Goal: Task Accomplishment & Management: Manage account settings

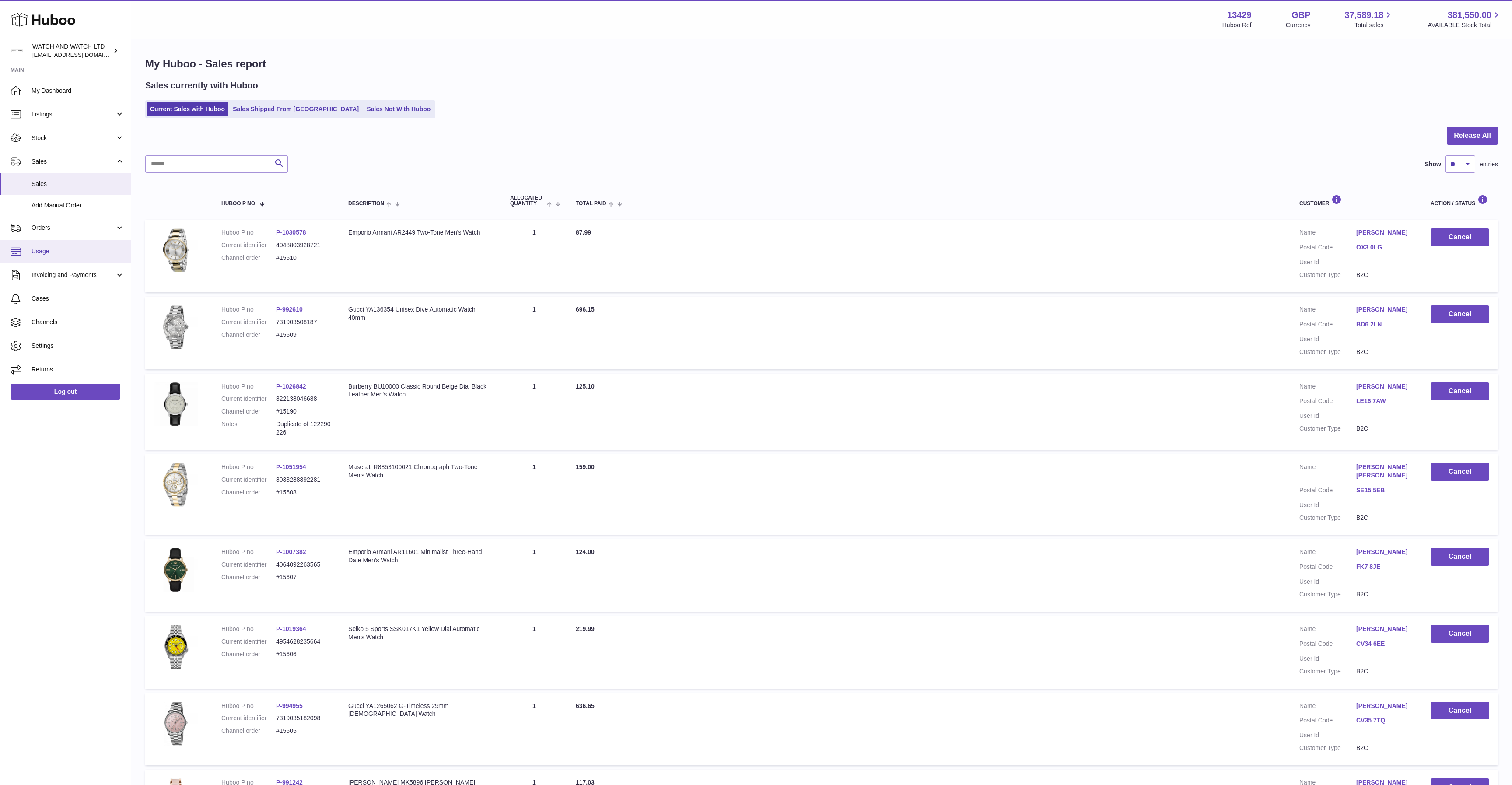
click at [76, 260] on link "Usage" at bounding box center [65, 251] width 131 height 23
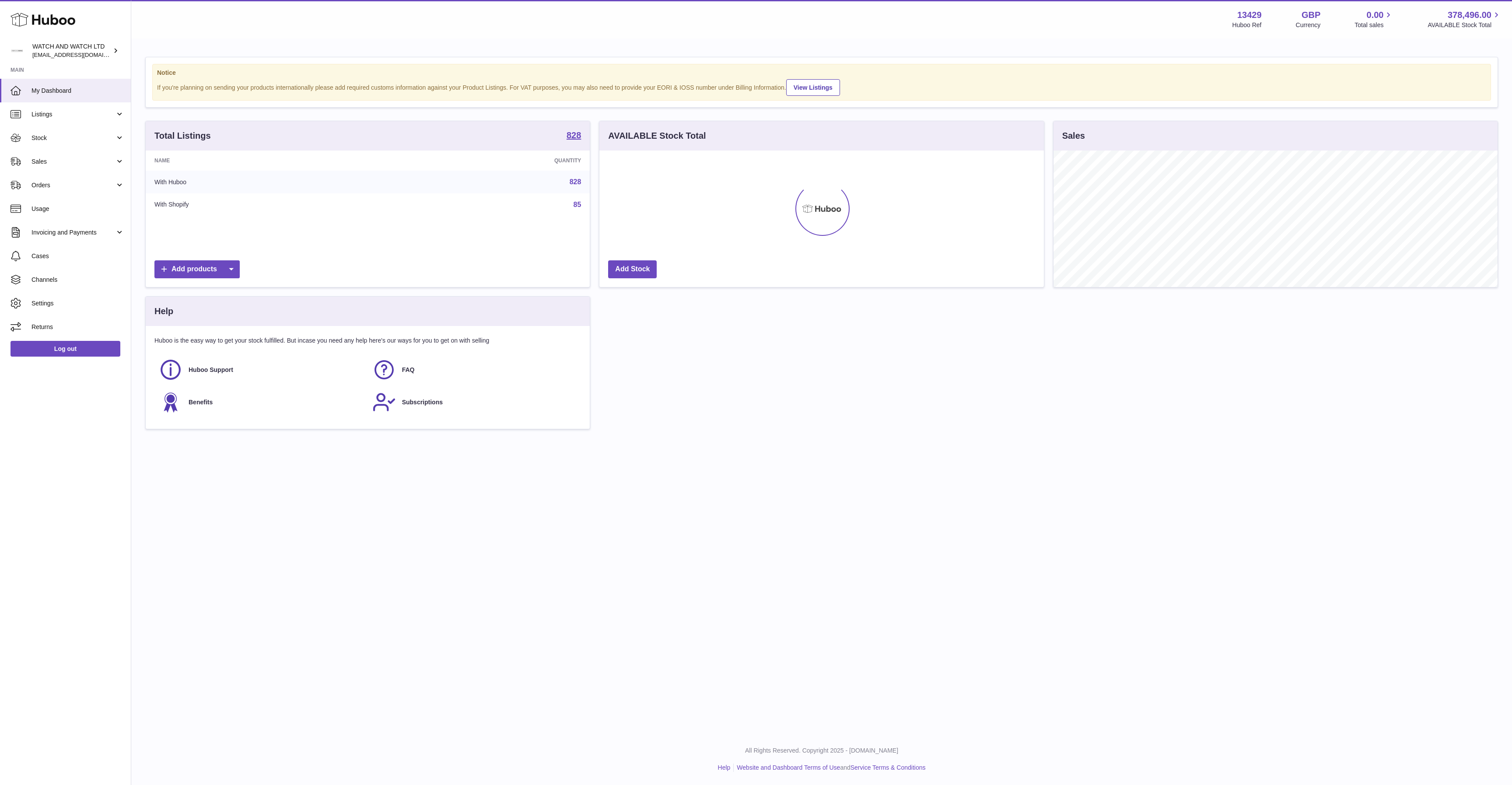
scroll to position [137, 444]
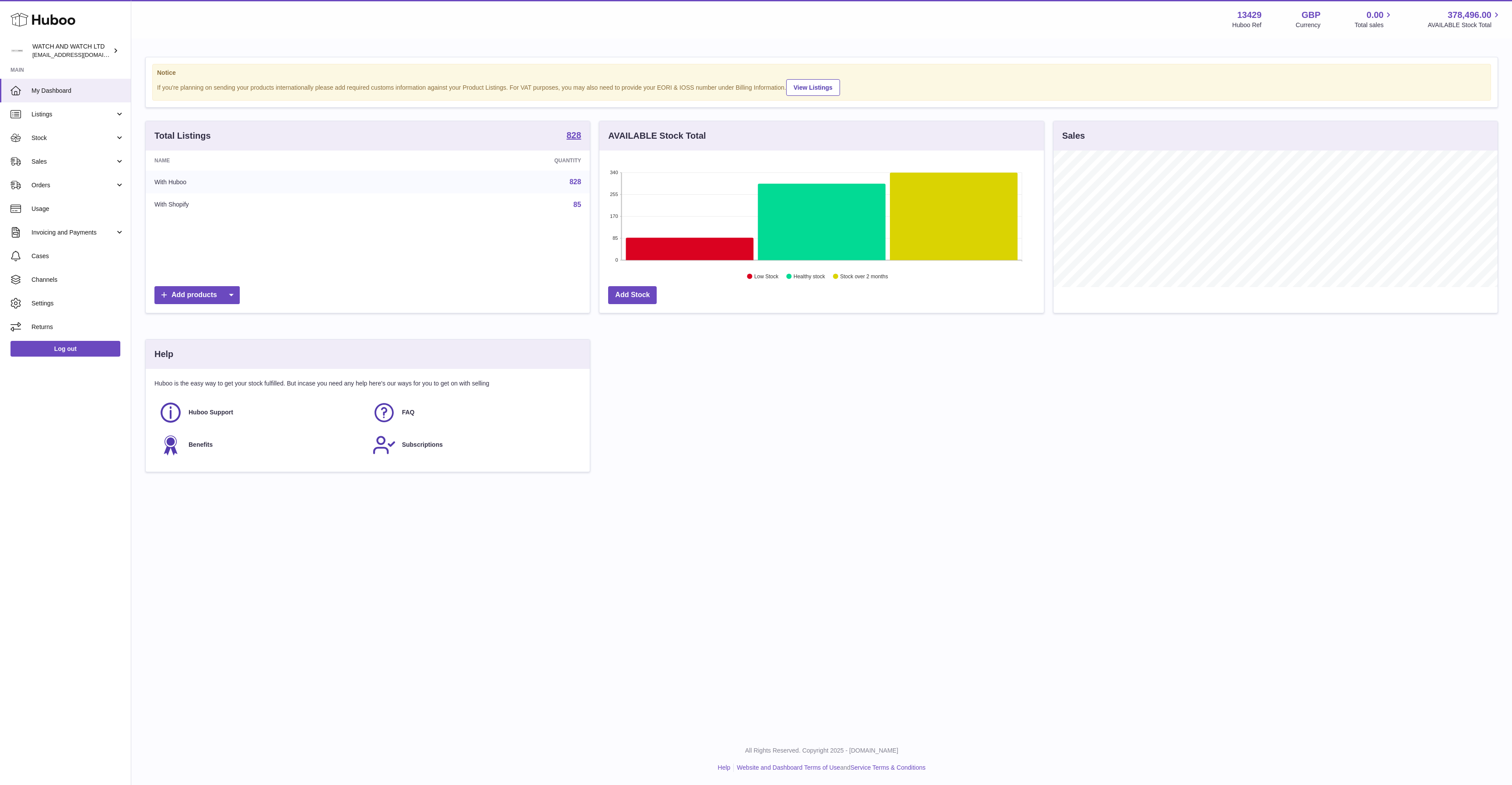
click at [318, 87] on div "If you're planning on sending your products internationally please add required…" at bounding box center [822, 87] width 1329 height 18
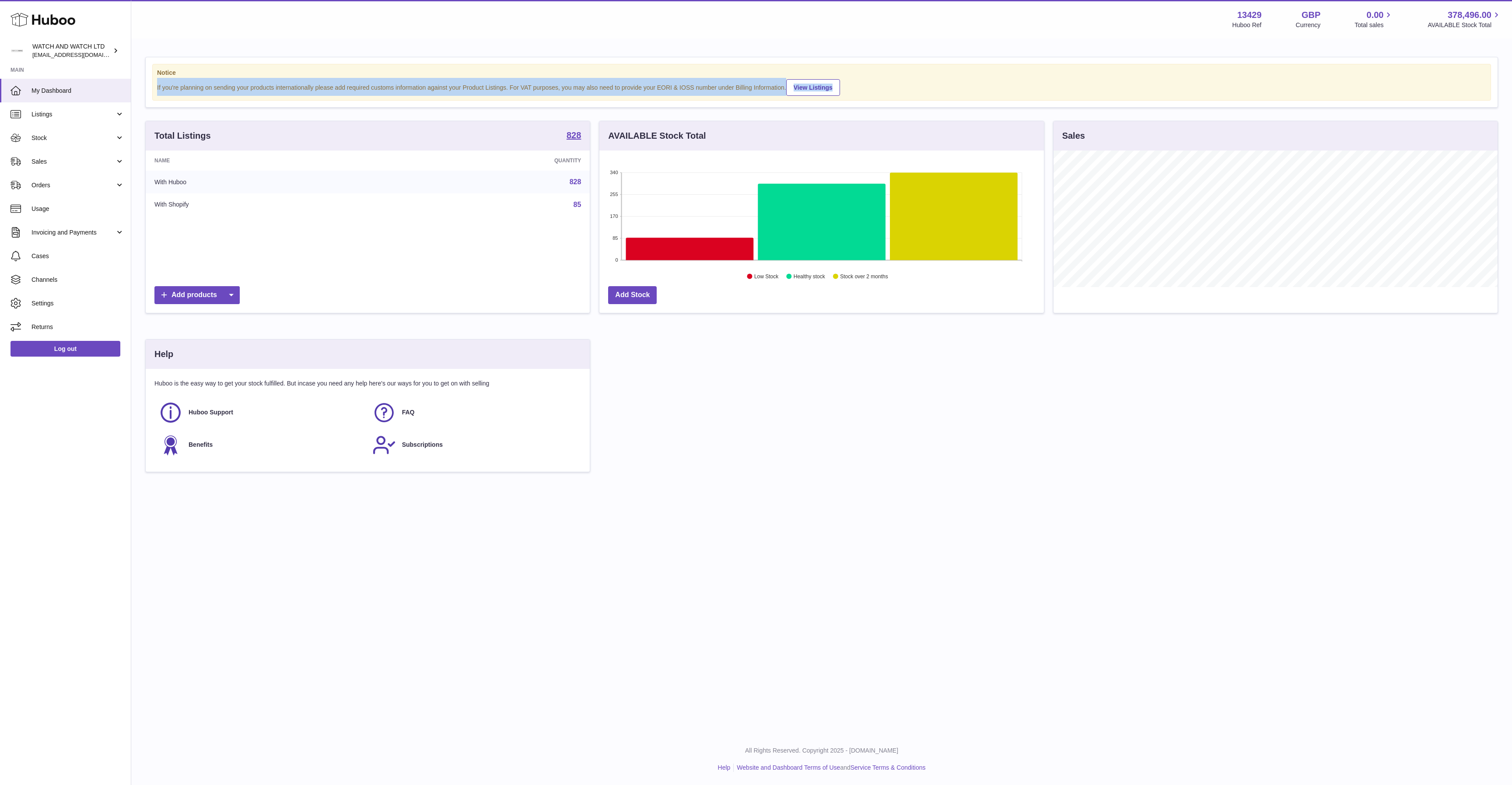
click at [318, 87] on div "If you're planning on sending your products internationally please add required…" at bounding box center [822, 87] width 1329 height 18
click at [413, 90] on div "If you're planning on sending your products internationally please add required…" at bounding box center [822, 87] width 1329 height 18
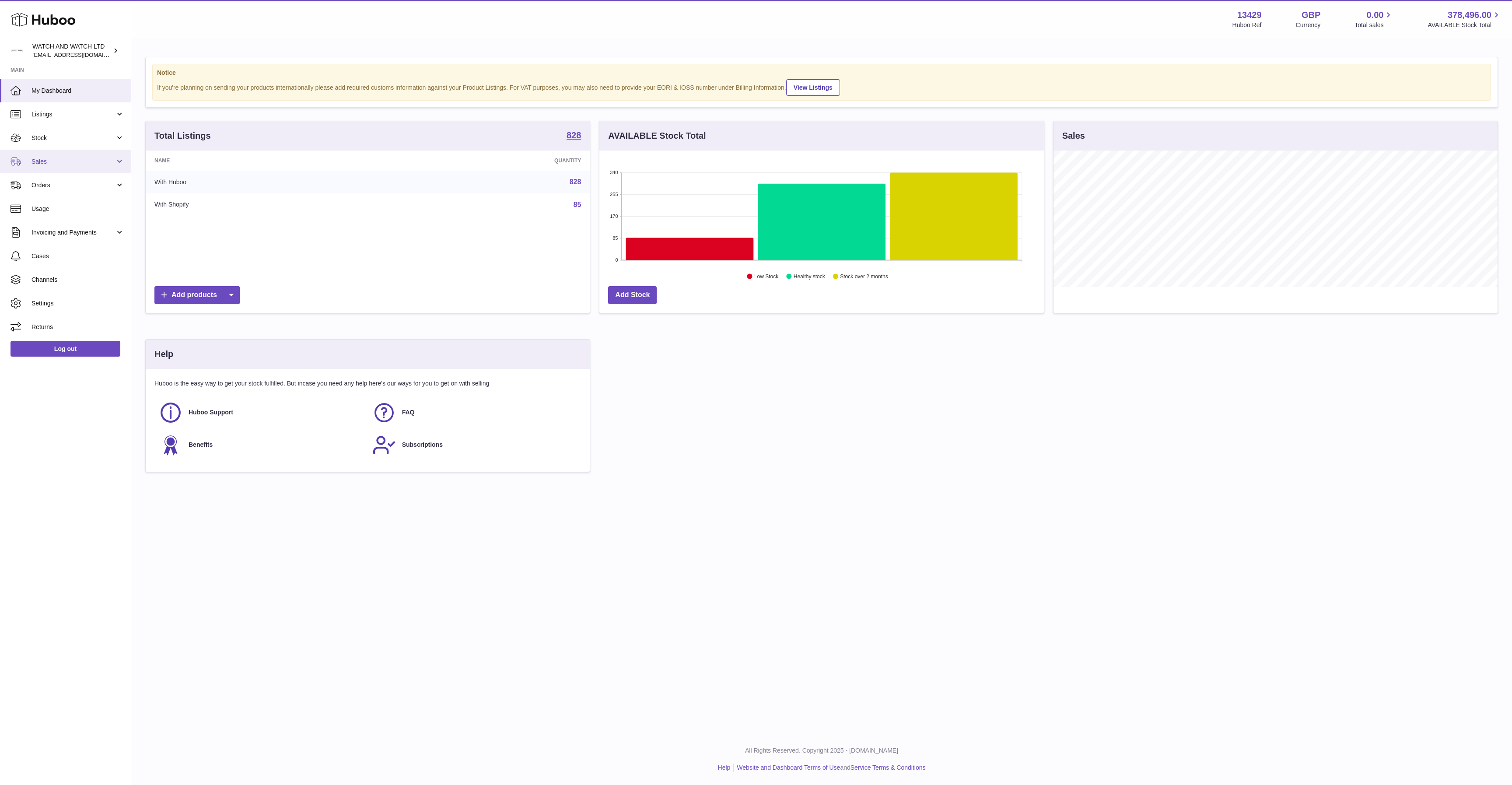
click at [83, 161] on span "Sales" at bounding box center [73, 161] width 83 height 8
click at [82, 250] on span "Usage" at bounding box center [78, 251] width 93 height 8
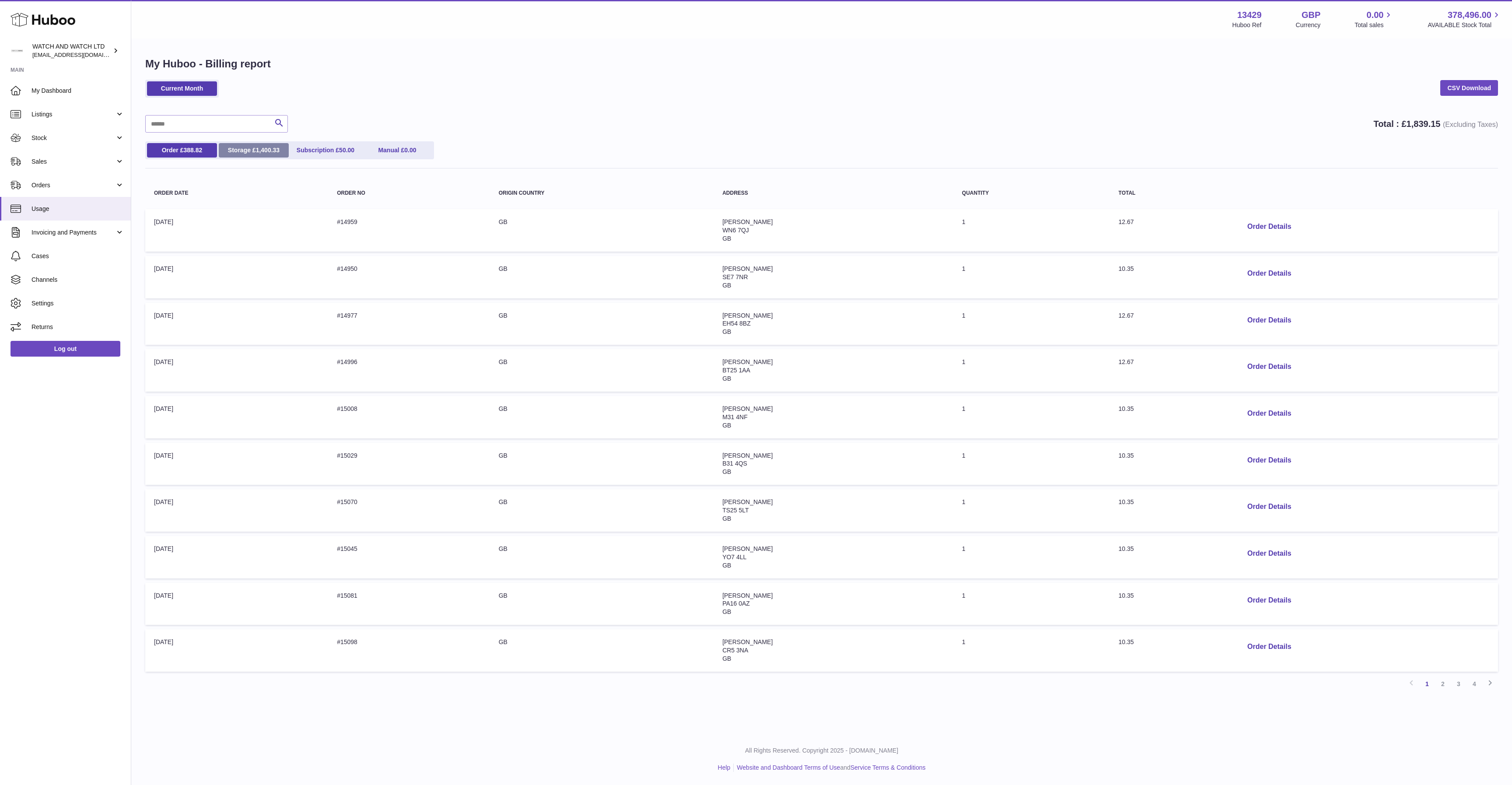
click at [244, 149] on link "Storage £ 1,400.33" at bounding box center [254, 150] width 70 height 15
